Goal: Task Accomplishment & Management: Use online tool/utility

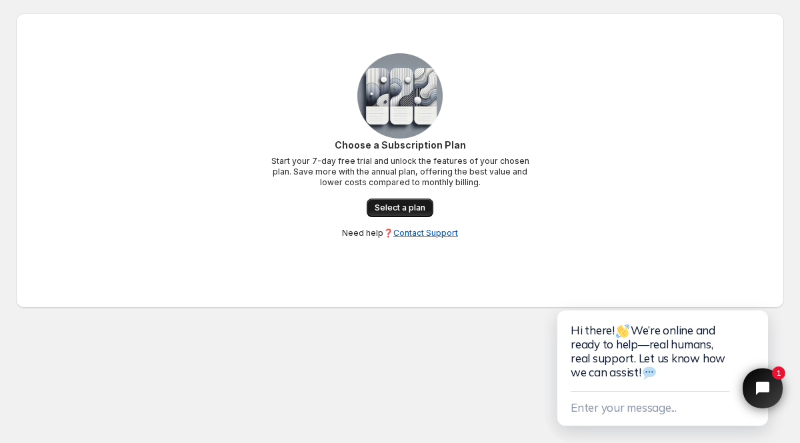
click at [415, 211] on span "Select a plan" at bounding box center [399, 208] width 51 height 11
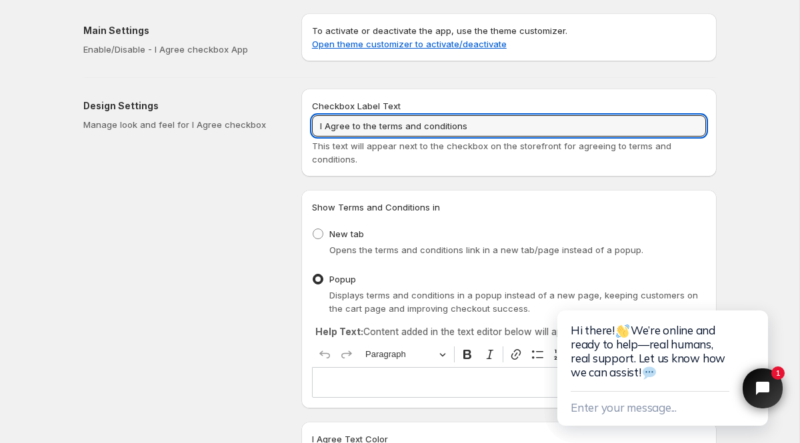
drag, startPoint x: 521, startPoint y: 124, endPoint x: 283, endPoint y: 114, distance: 238.1
type input "אני מאשר/ת את תקנון האתר"
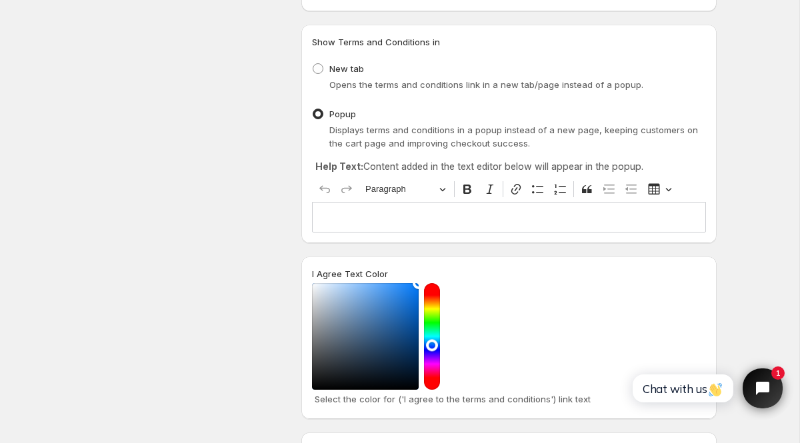
scroll to position [169, 0]
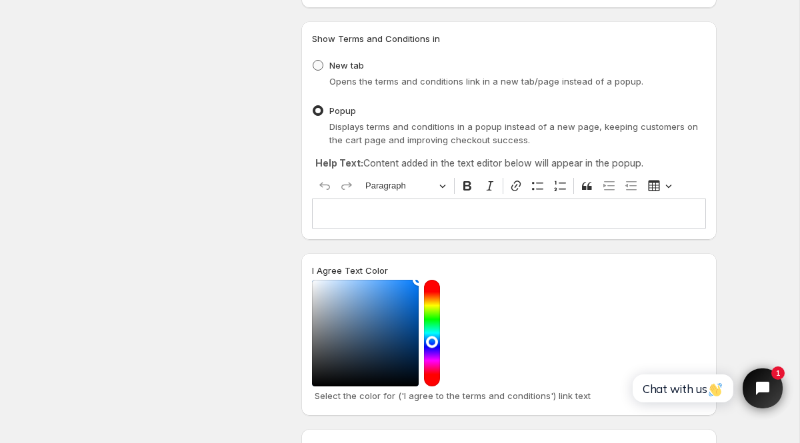
click at [319, 63] on span at bounding box center [317, 65] width 11 height 11
click at [313, 61] on input "New tab" at bounding box center [312, 60] width 1 height 1
radio input "true"
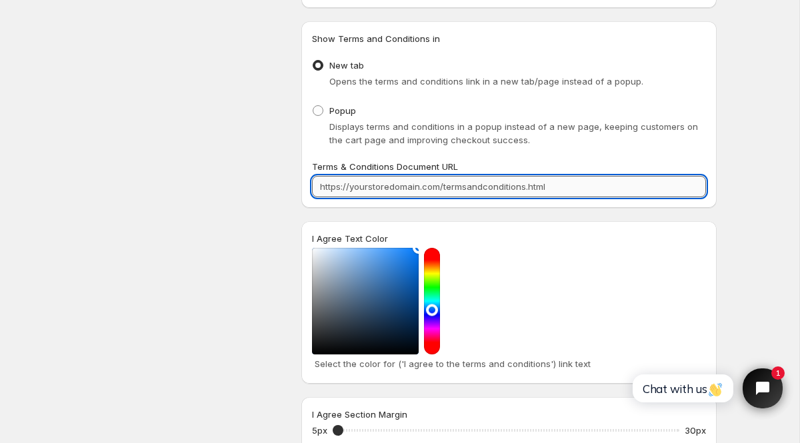
click at [531, 179] on input "Terms & Conditions Document URL" at bounding box center [509, 186] width 394 height 21
paste input "[URL][DOMAIN_NAME]"
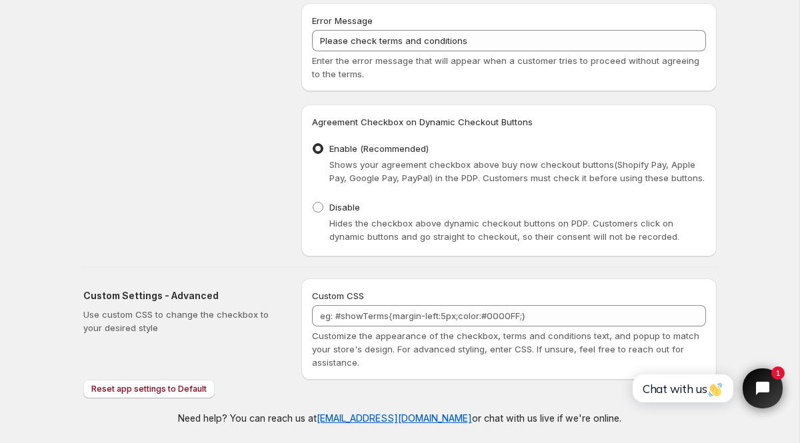
scroll to position [656, 0]
type input "[URL][DOMAIN_NAME]"
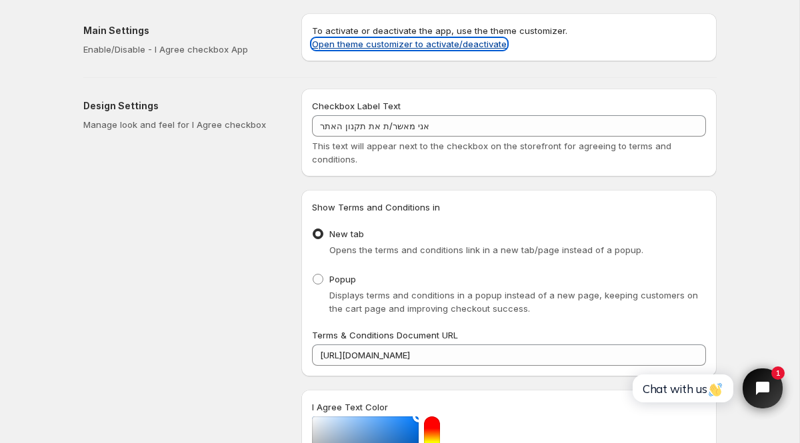
click at [324, 40] on link "Open theme customizer to activate/deactivate" at bounding box center [409, 44] width 195 height 11
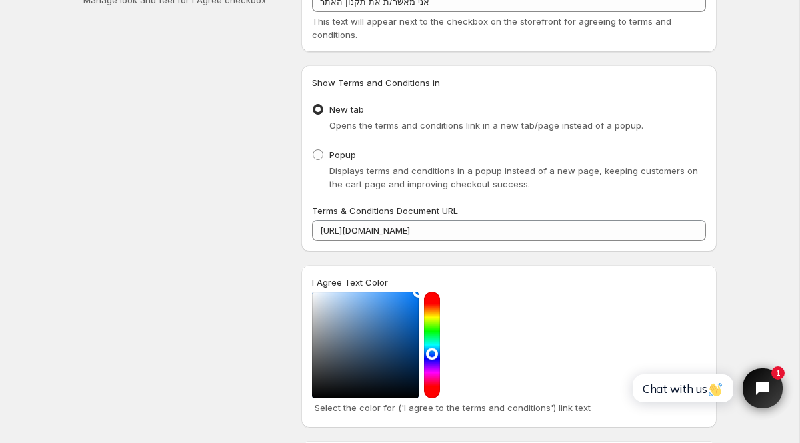
scroll to position [143, 0]
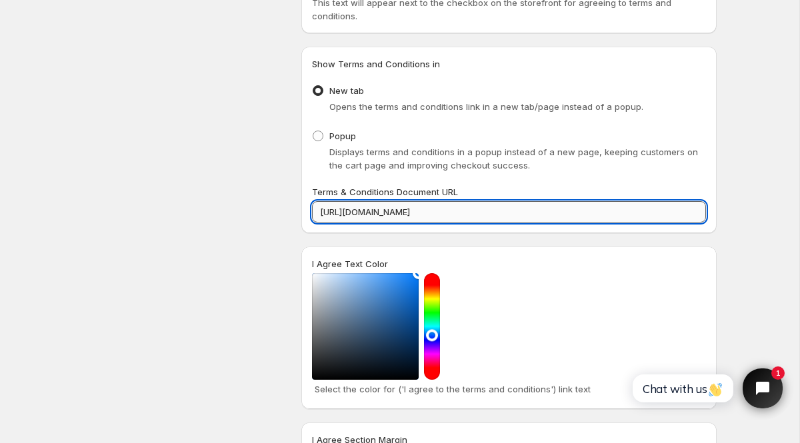
click at [492, 213] on input "[URL][DOMAIN_NAME]" at bounding box center [509, 211] width 394 height 21
click at [319, 137] on span at bounding box center [317, 136] width 11 height 11
click at [313, 131] on input "Popup" at bounding box center [312, 131] width 1 height 1
radio input "true"
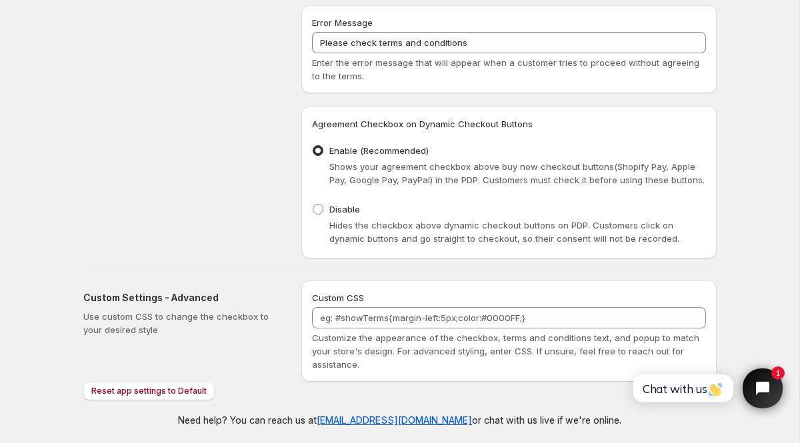
scroll to position [689, 0]
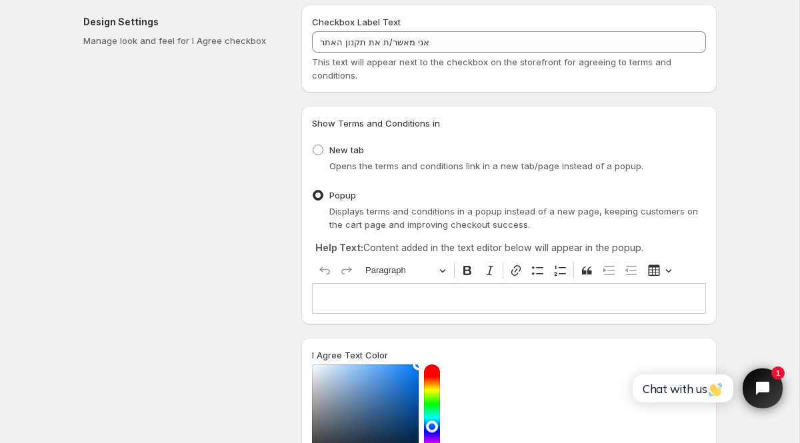
scroll to position [91, 0]
